Goal: Transaction & Acquisition: Purchase product/service

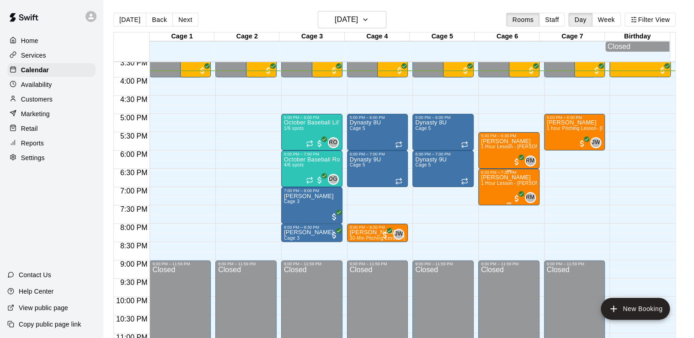
scroll to position [570, 0]
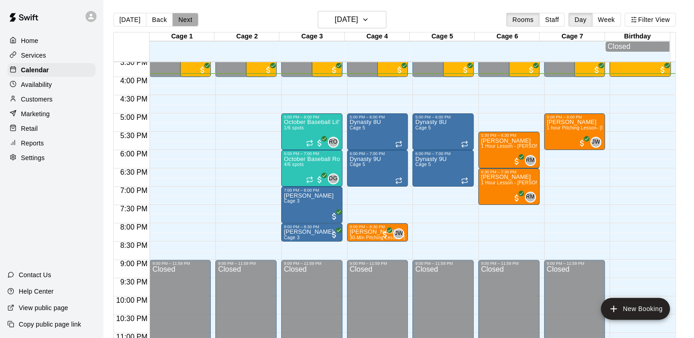
click at [186, 22] on button "Next" at bounding box center [185, 20] width 26 height 14
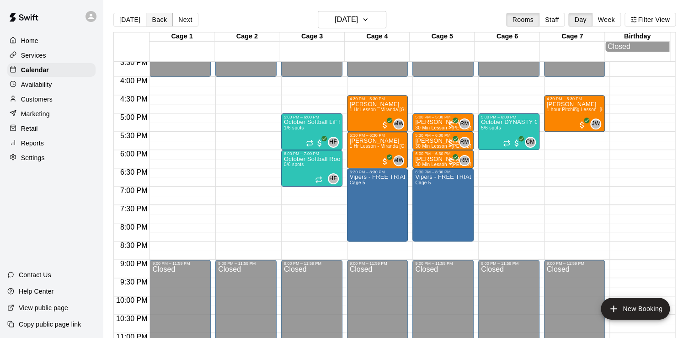
click at [161, 21] on button "Back" at bounding box center [159, 20] width 27 height 14
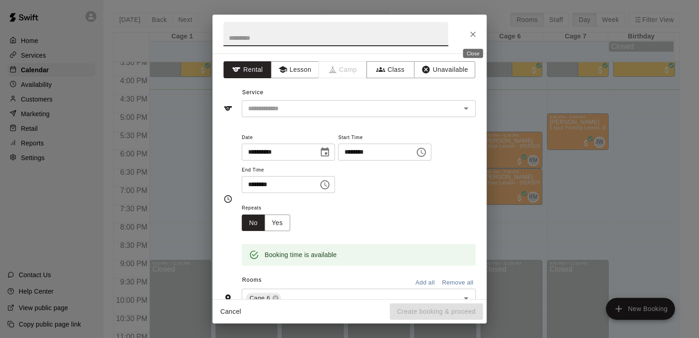
click at [470, 32] on icon "Close" at bounding box center [472, 34] width 9 height 9
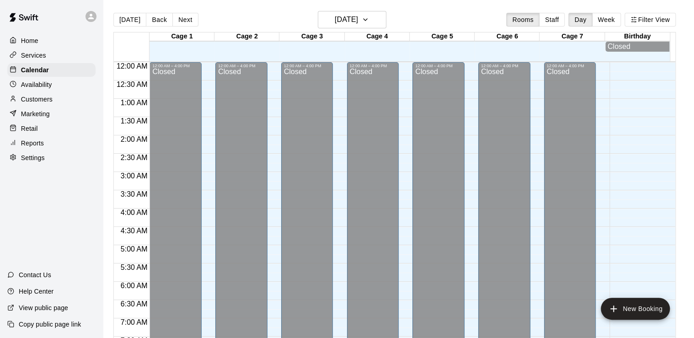
scroll to position [561, 0]
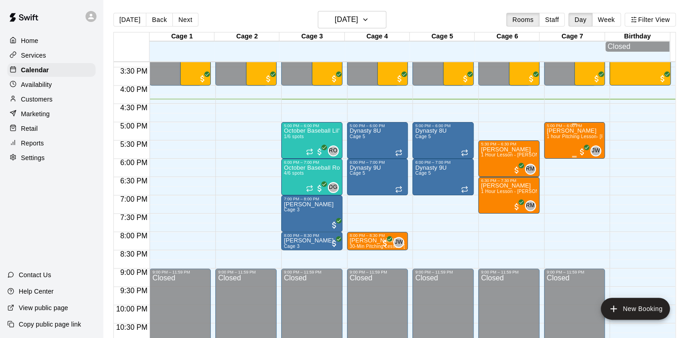
click at [581, 128] on div "5:00 PM – 6:00 PM" at bounding box center [574, 125] width 56 height 5
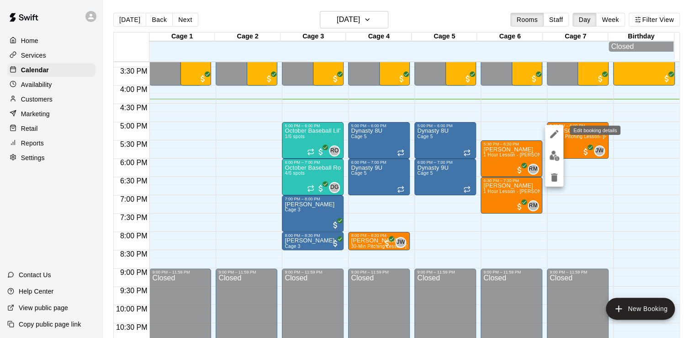
click at [554, 130] on icon "edit" at bounding box center [554, 133] width 11 height 11
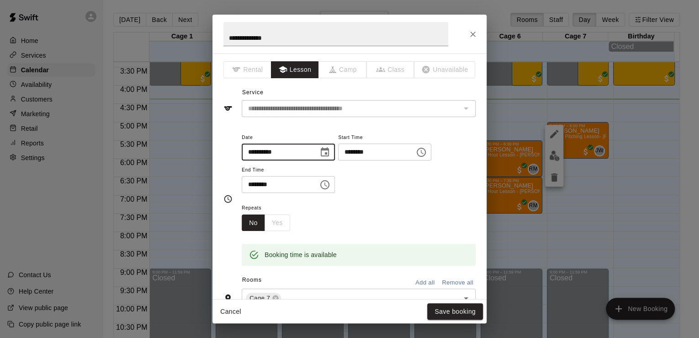
click at [264, 152] on input "**********" at bounding box center [277, 151] width 70 height 17
type input "**********"
click at [411, 209] on div "Repeats No Yes" at bounding box center [359, 216] width 234 height 29
click at [464, 307] on button "Save booking" at bounding box center [455, 311] width 56 height 17
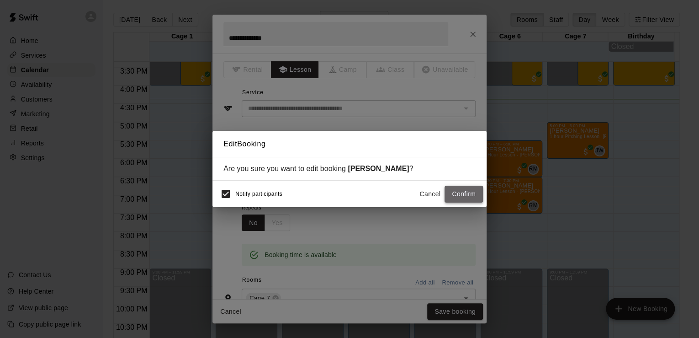
click at [460, 193] on button "Confirm" at bounding box center [464, 193] width 38 height 17
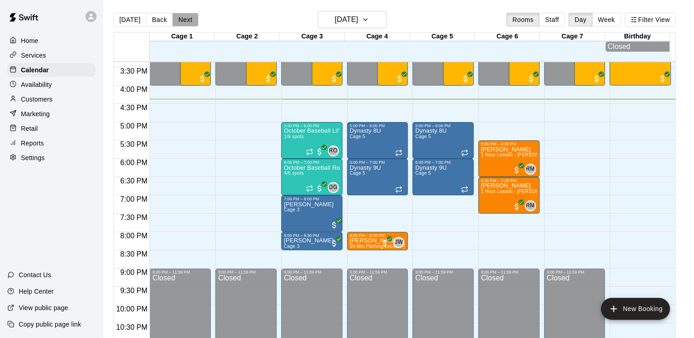
click at [190, 20] on button "Next" at bounding box center [185, 20] width 26 height 14
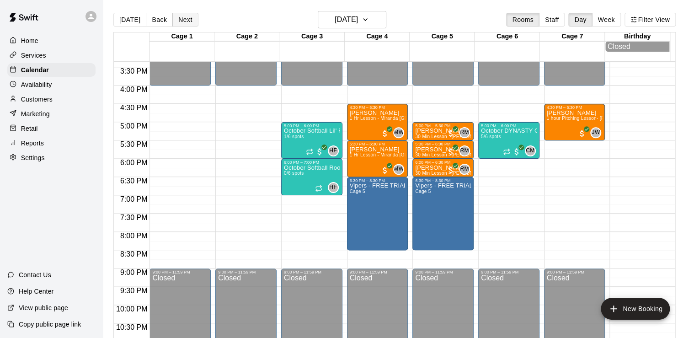
click at [190, 20] on button "Next" at bounding box center [185, 20] width 26 height 14
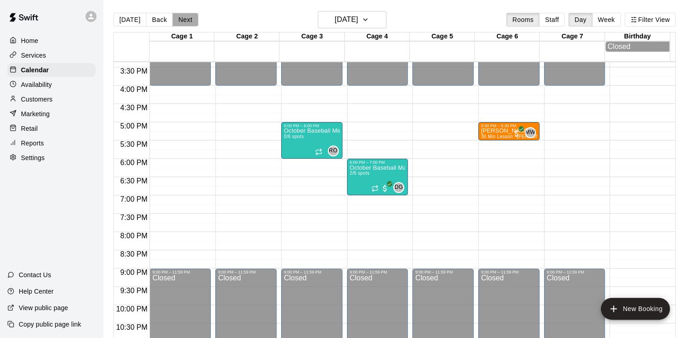
click at [186, 20] on button "Next" at bounding box center [185, 20] width 26 height 14
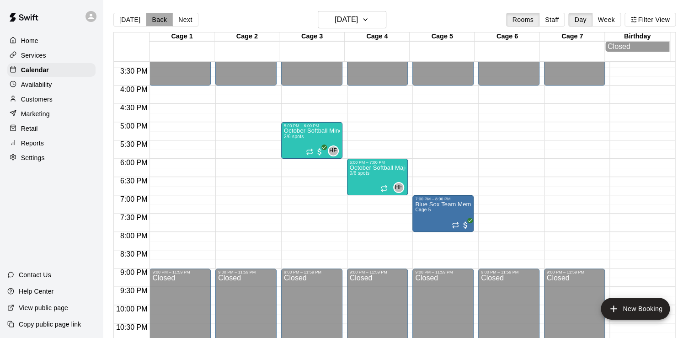
click at [159, 23] on button "Back" at bounding box center [159, 20] width 27 height 14
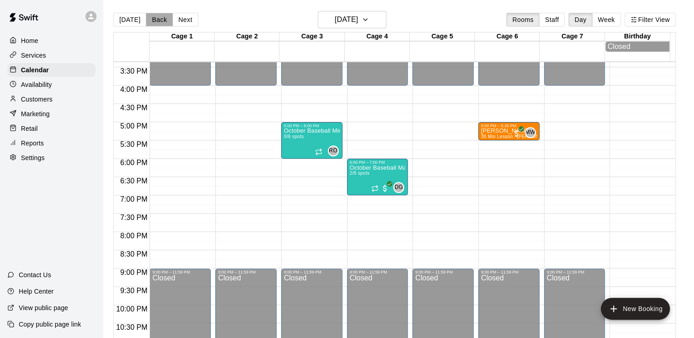
click at [159, 23] on button "Back" at bounding box center [159, 20] width 27 height 14
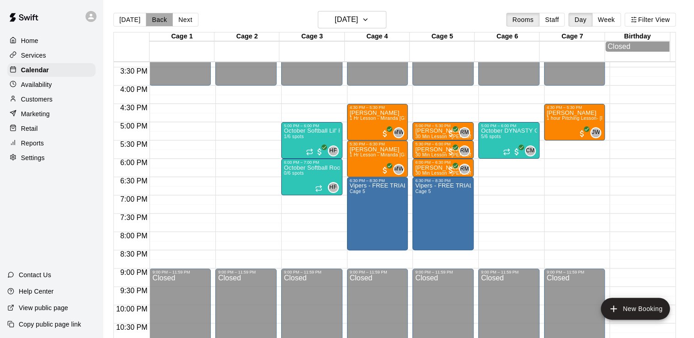
click at [159, 23] on button "Back" at bounding box center [159, 20] width 27 height 14
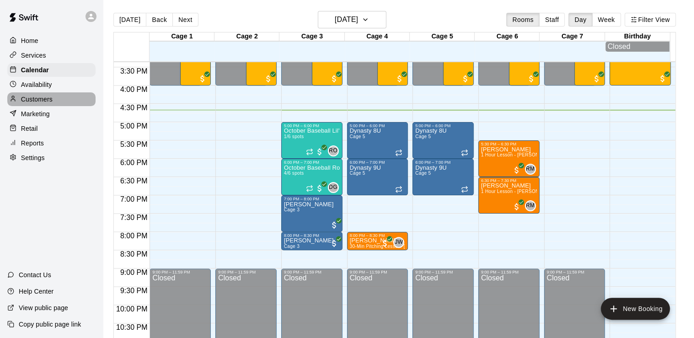
click at [44, 101] on p "Customers" at bounding box center [37, 99] width 32 height 9
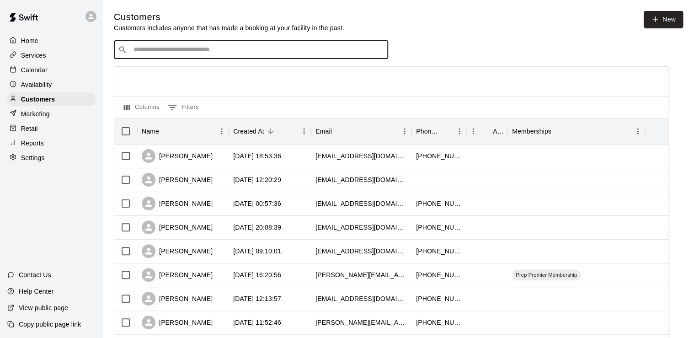
click at [227, 50] on input "Search customers by name or email" at bounding box center [257, 49] width 253 height 9
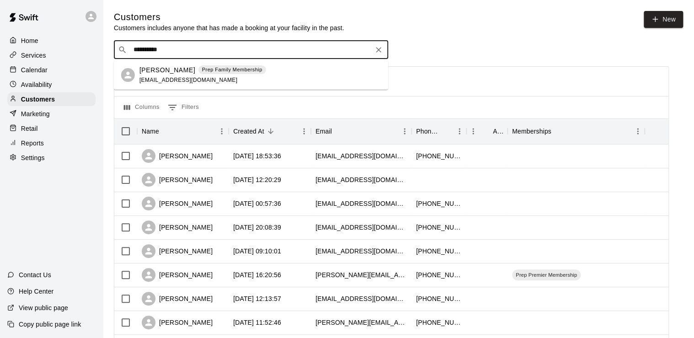
type input "**********"
click at [380, 49] on icon "Clear" at bounding box center [378, 49] width 5 height 5
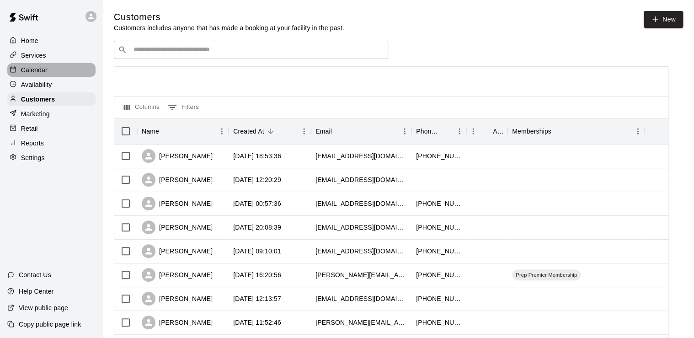
click at [37, 71] on p "Calendar" at bounding box center [34, 69] width 26 height 9
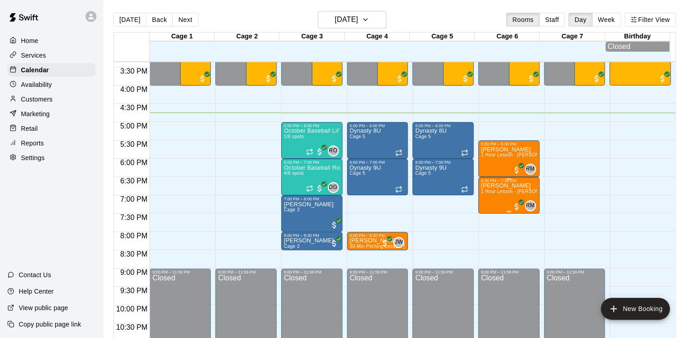
scroll to position [519, 0]
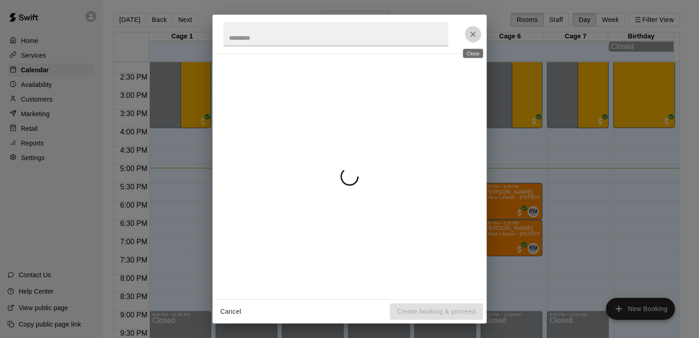
click at [476, 37] on icon "Close" at bounding box center [472, 34] width 9 height 9
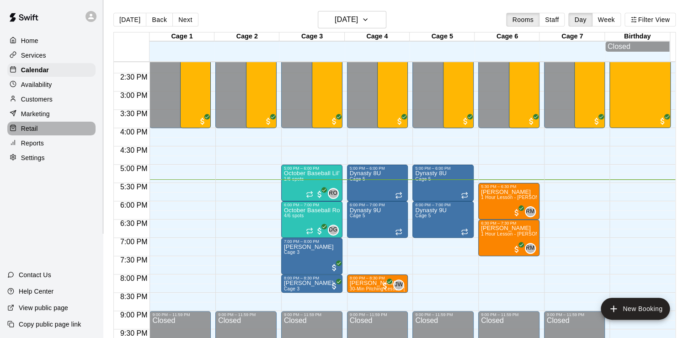
click at [22, 133] on p "Retail" at bounding box center [29, 128] width 17 height 9
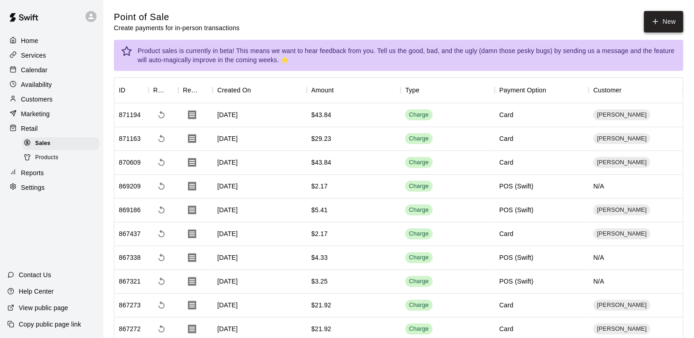
click at [650, 24] on button "New" at bounding box center [662, 21] width 39 height 21
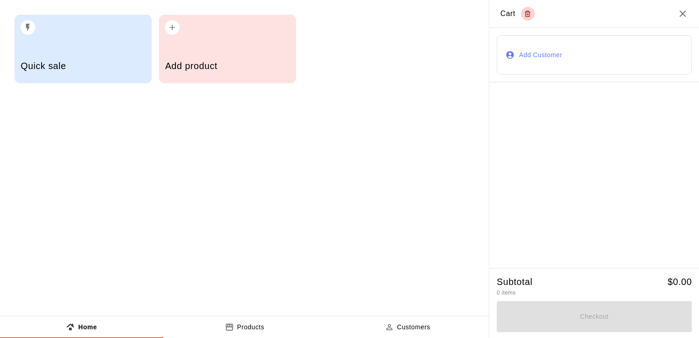
click at [122, 37] on div "Quick sale" at bounding box center [83, 49] width 137 height 69
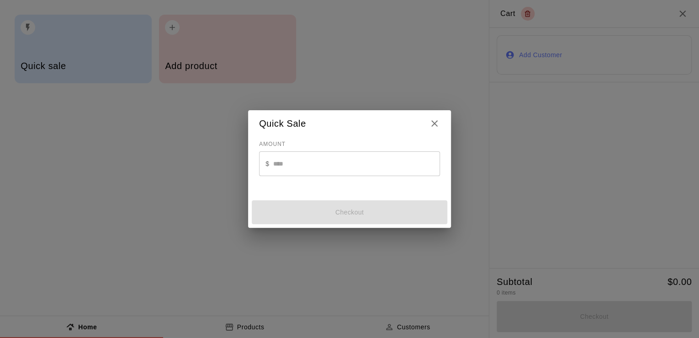
click at [353, 177] on div "AMOUNT $ ​" at bounding box center [349, 162] width 181 height 51
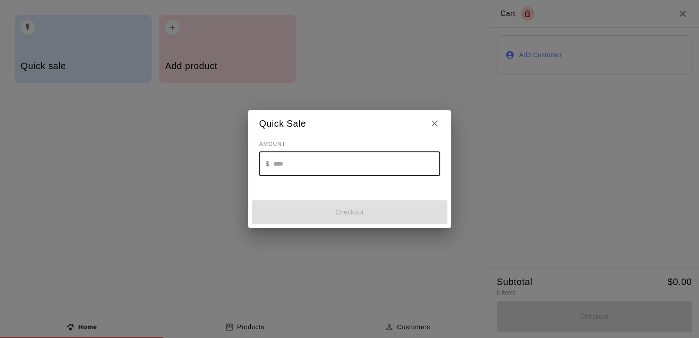
click at [345, 168] on input "text" at bounding box center [356, 163] width 167 height 24
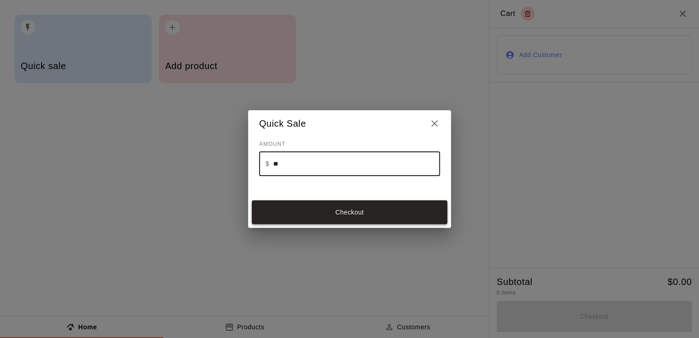
type input "**"
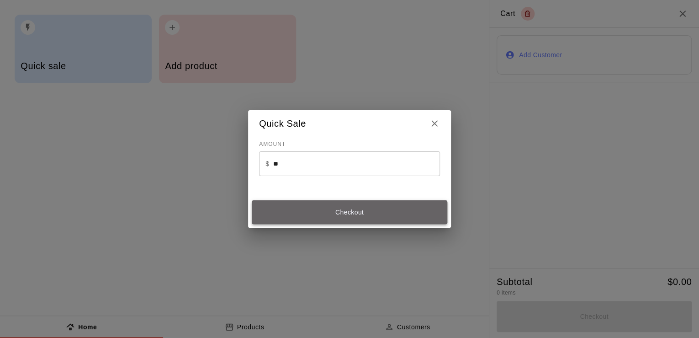
click at [338, 217] on button "Checkout" at bounding box center [350, 212] width 196 height 24
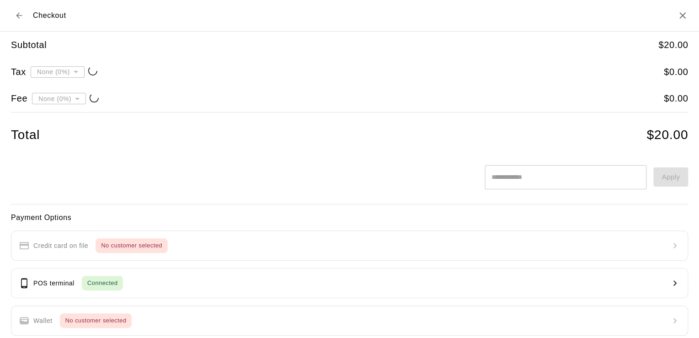
type input "**********"
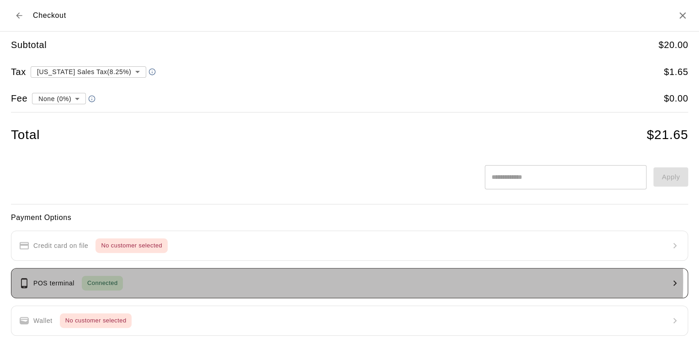
click at [212, 280] on button "POS terminal Connected" at bounding box center [349, 283] width 677 height 30
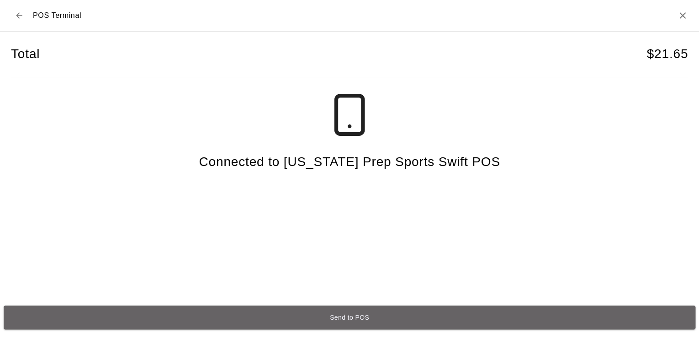
click at [350, 317] on button "Send to POS" at bounding box center [350, 317] width 692 height 24
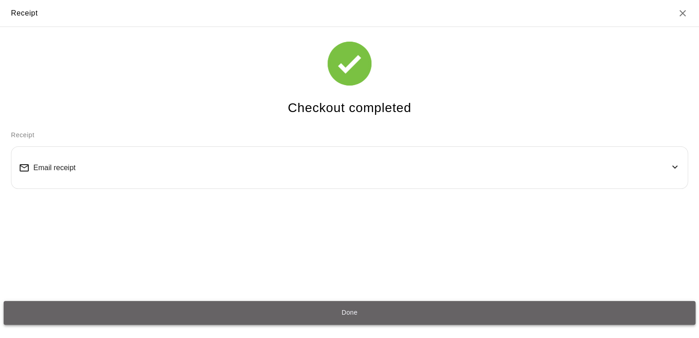
click at [456, 316] on button "Done" at bounding box center [350, 313] width 692 height 24
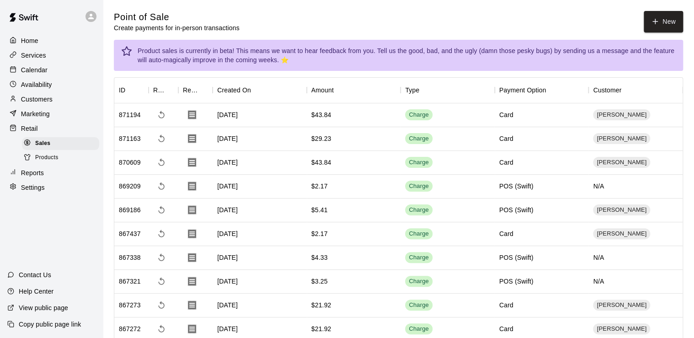
click at [24, 74] on p "Calendar" at bounding box center [34, 69] width 26 height 9
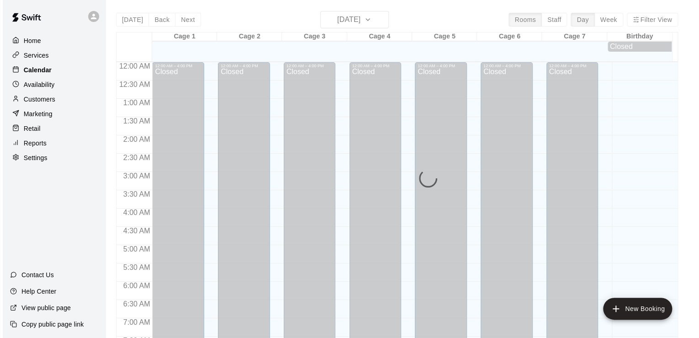
scroll to position [561, 0]
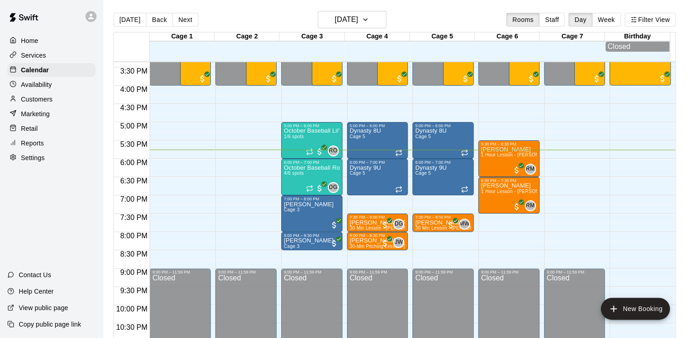
click at [36, 132] on p "Retail" at bounding box center [29, 128] width 17 height 9
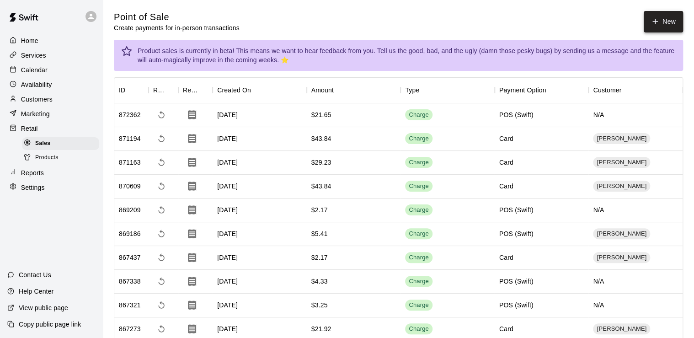
click at [667, 18] on button "New" at bounding box center [662, 21] width 39 height 21
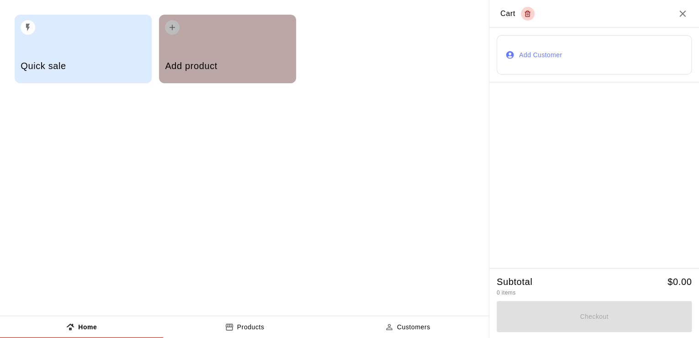
click at [223, 67] on h5 "Add product" at bounding box center [227, 66] width 125 height 12
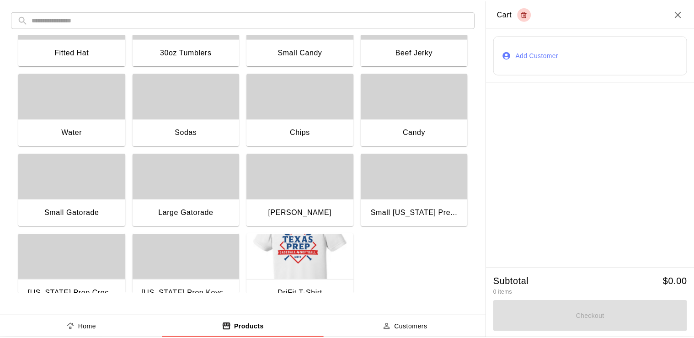
scroll to position [130, 0]
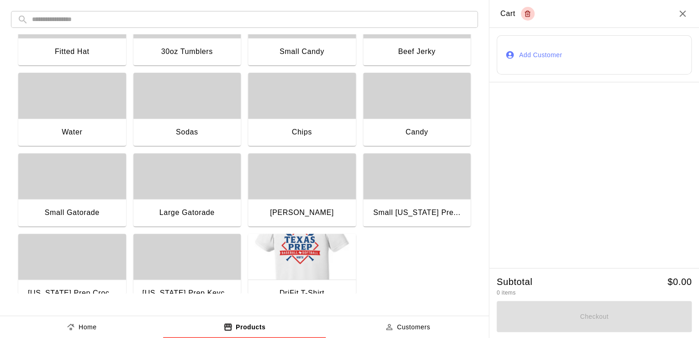
click at [82, 212] on div "Small Gatorade" at bounding box center [72, 212] width 55 height 12
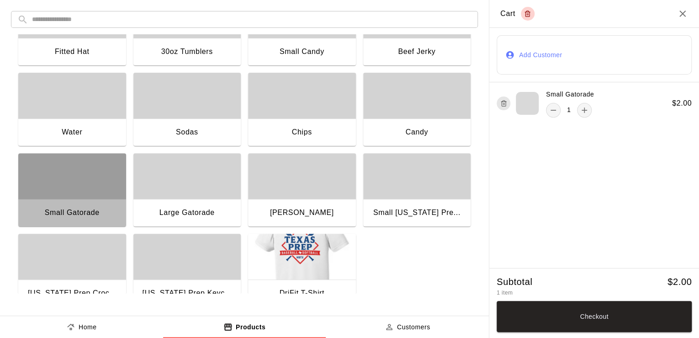
click at [82, 212] on div "Small Gatorade" at bounding box center [72, 212] width 55 height 12
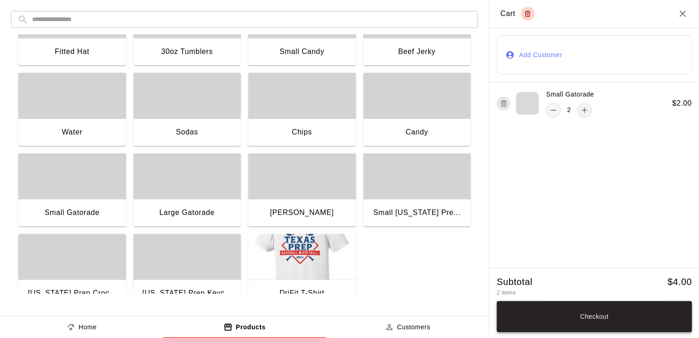
click at [639, 313] on button "Checkout" at bounding box center [594, 316] width 195 height 31
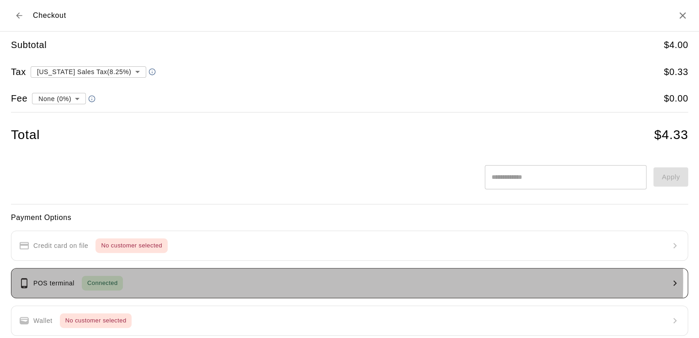
click at [111, 280] on span "Connected" at bounding box center [102, 283] width 41 height 11
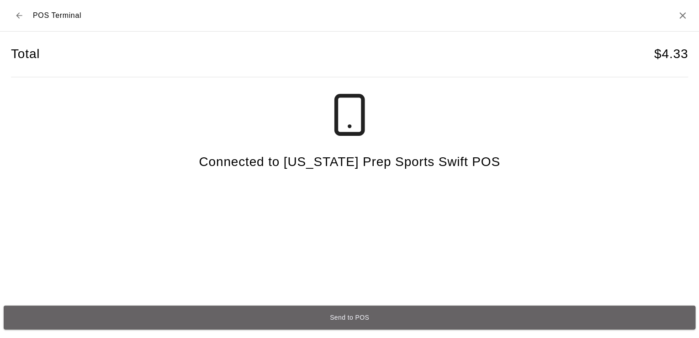
click at [307, 307] on button "Send to POS" at bounding box center [350, 317] width 692 height 24
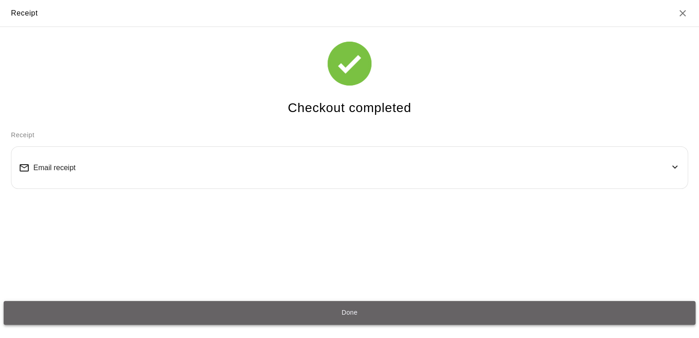
click at [359, 306] on button "Done" at bounding box center [350, 313] width 692 height 24
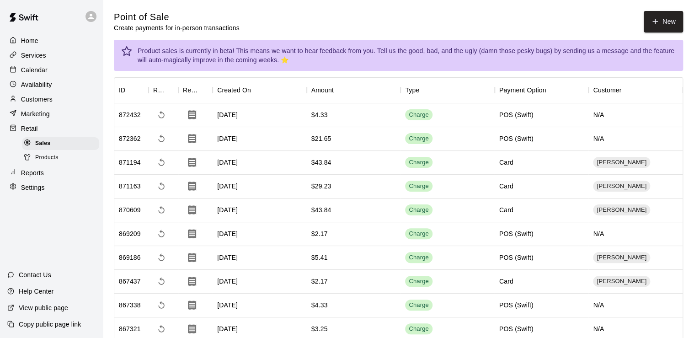
click at [48, 72] on div "Calendar" at bounding box center [51, 70] width 88 height 14
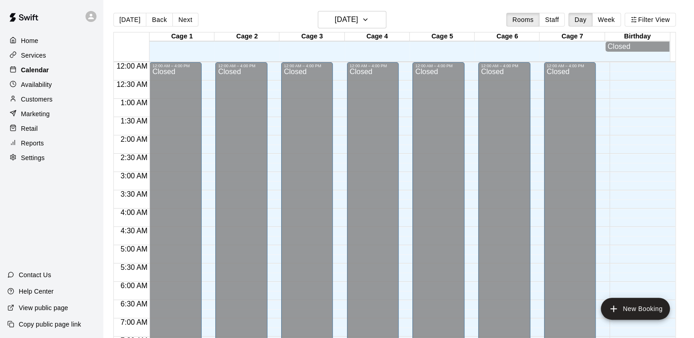
scroll to position [561, 0]
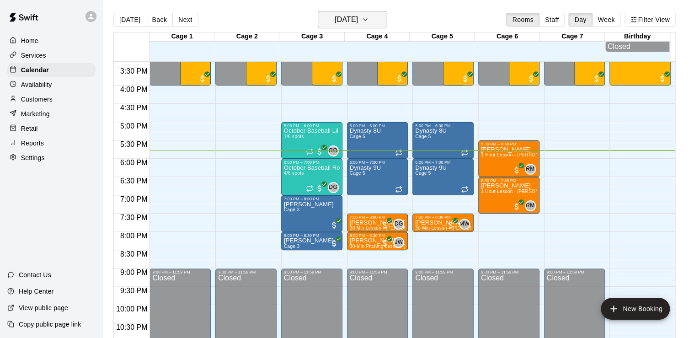
click at [358, 15] on h6 "[DATE]" at bounding box center [345, 19] width 23 height 13
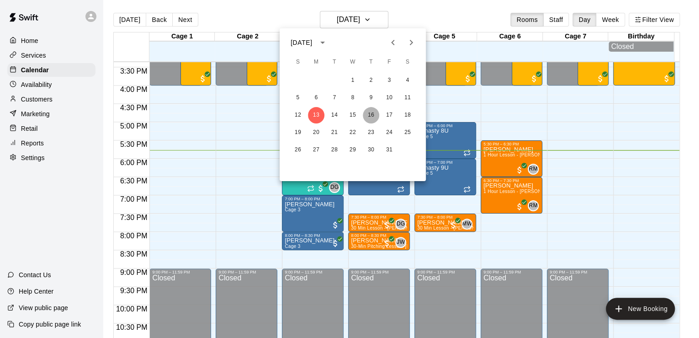
click at [374, 113] on button "16" at bounding box center [371, 115] width 16 height 16
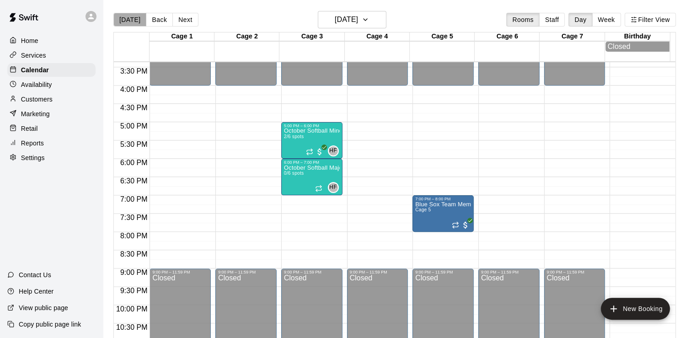
click at [132, 16] on button "[DATE]" at bounding box center [129, 20] width 33 height 14
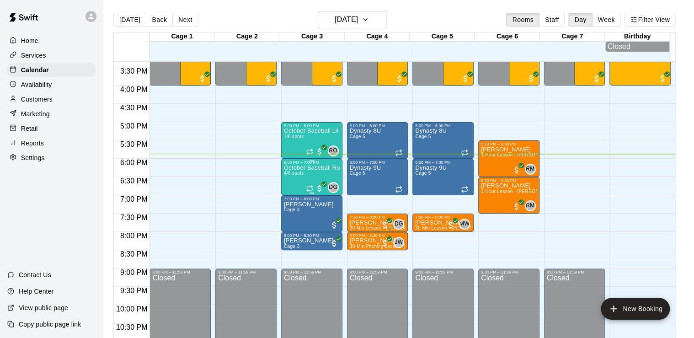
click at [294, 168] on p "October Baseball Rookie Class (5-6)" at bounding box center [312, 168] width 56 height 0
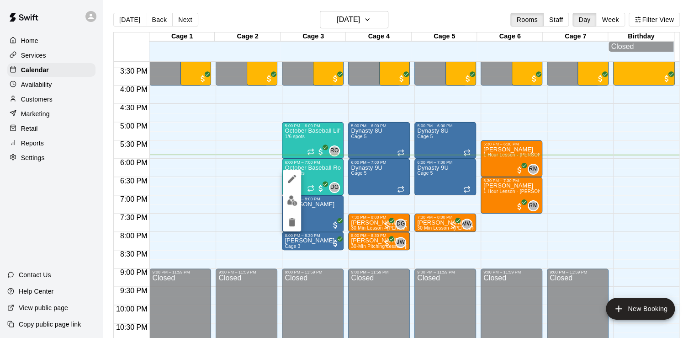
click at [292, 22] on div at bounding box center [349, 169] width 699 height 338
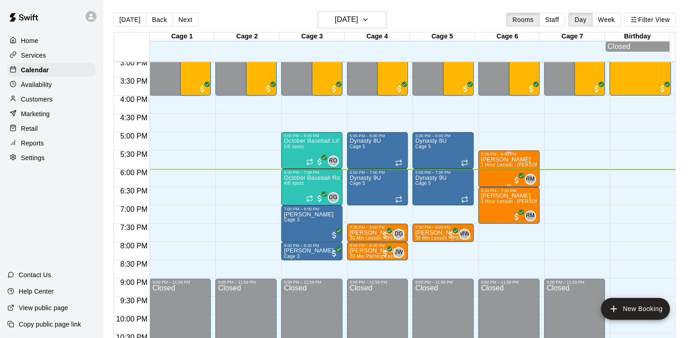
scroll to position [550, 0]
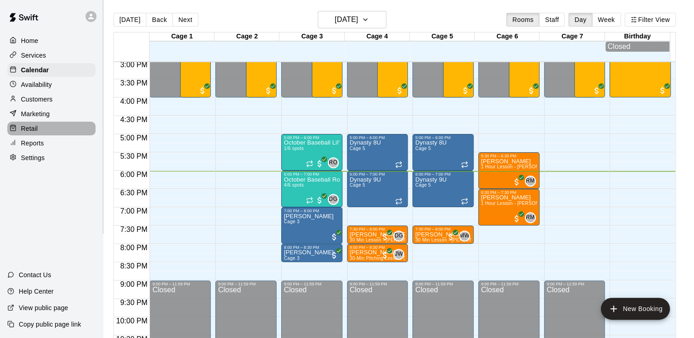
click at [31, 129] on p "Retail" at bounding box center [29, 128] width 17 height 9
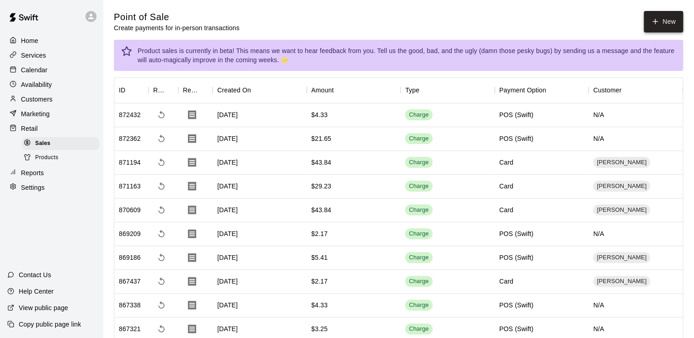
click at [669, 18] on button "New" at bounding box center [662, 21] width 39 height 21
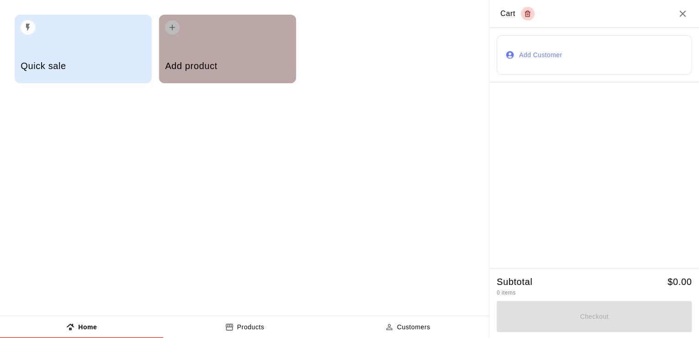
click at [222, 54] on div "Add product" at bounding box center [227, 67] width 125 height 32
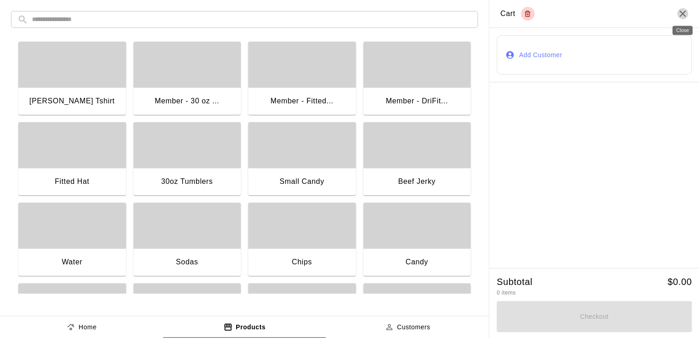
click at [685, 11] on icon "Close" at bounding box center [682, 14] width 6 height 6
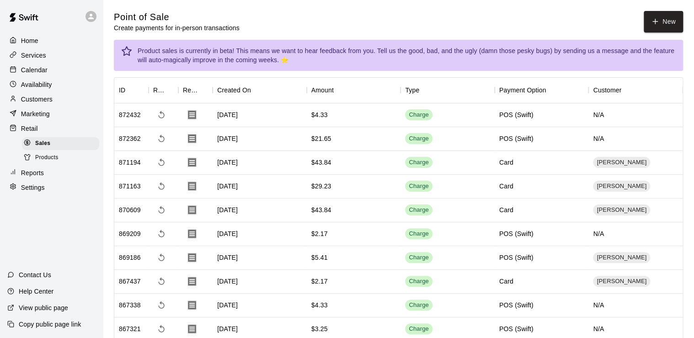
click at [33, 37] on p "Home" at bounding box center [29, 40] width 17 height 9
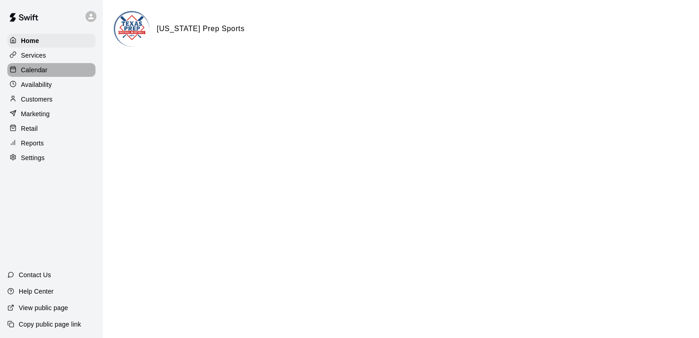
click at [43, 77] on div "Calendar" at bounding box center [51, 70] width 88 height 14
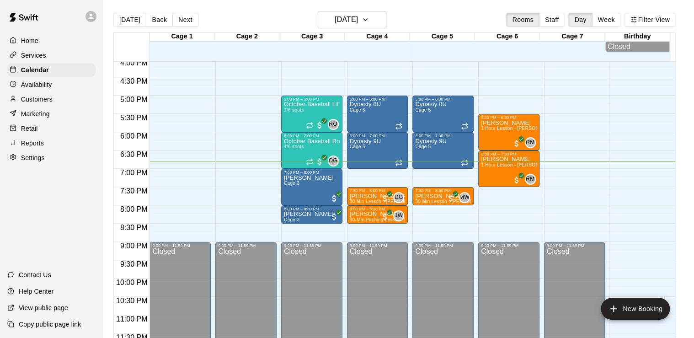
scroll to position [592, 0]
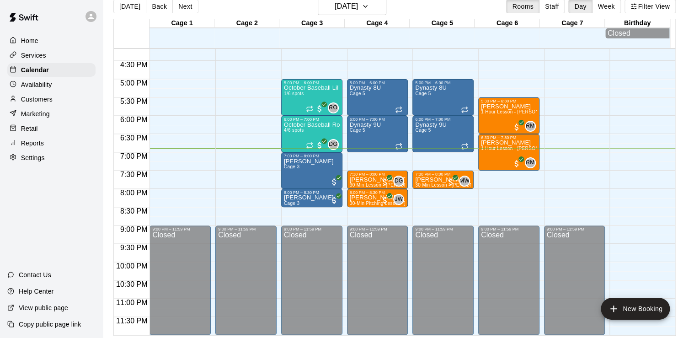
scroll to position [15, 0]
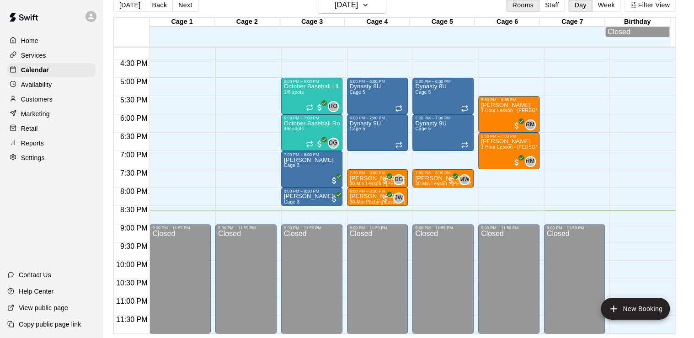
scroll to position [592, 0]
